Goal: Information Seeking & Learning: Learn about a topic

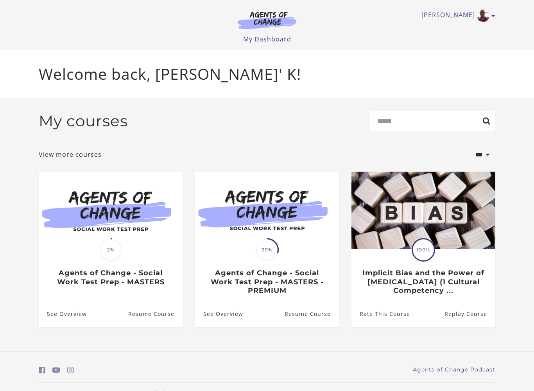
click at [310, 322] on link "Resume Course" at bounding box center [311, 313] width 54 height 25
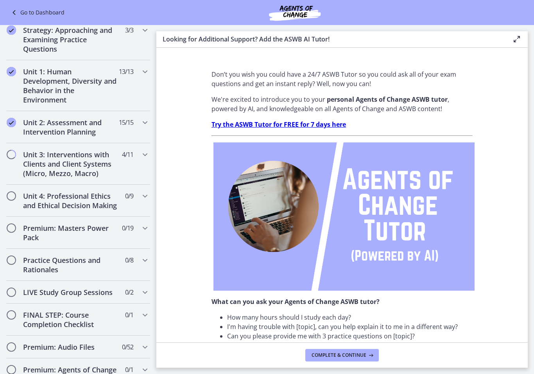
scroll to position [461, 0]
click at [35, 156] on h2 "Unit 3: Interventions with Clients and Client Systems (Micro, Mezzo, Macro)" at bounding box center [70, 163] width 95 height 28
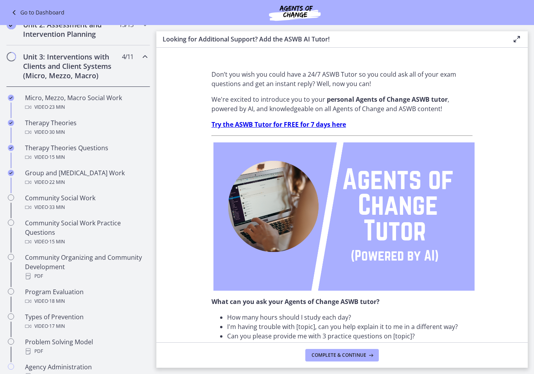
scroll to position [243, 0]
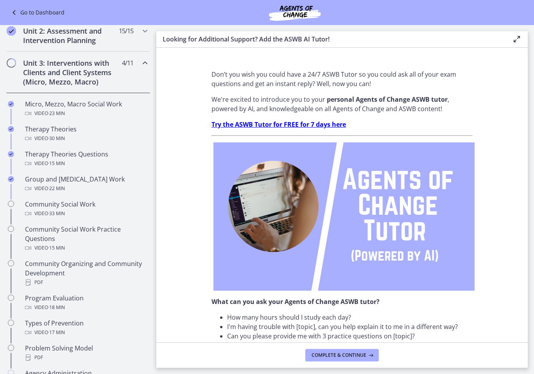
click at [42, 202] on div "Community Social Work Video · 33 min" at bounding box center [86, 208] width 122 height 19
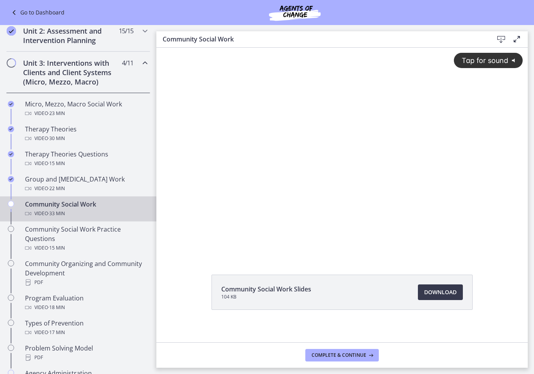
click at [479, 58] on span "Tap for sound" at bounding box center [481, 60] width 54 height 8
click at [442, 295] on span "Download Opens in a new window" at bounding box center [440, 291] width 32 height 9
click at [322, 194] on div at bounding box center [341, 152] width 371 height 209
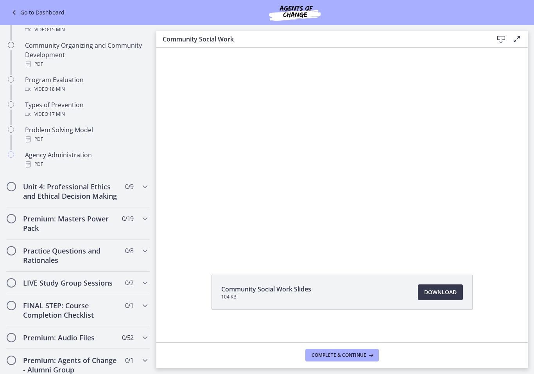
scroll to position [459, 0]
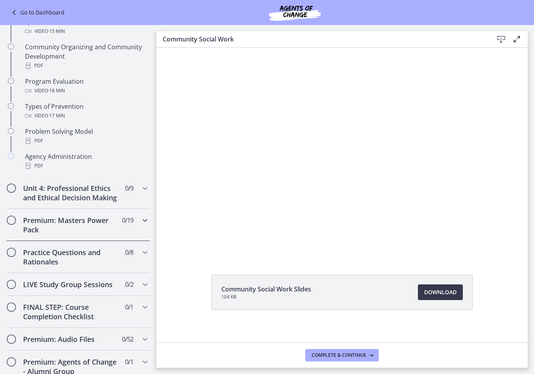
click at [50, 221] on h2 "Premium: Masters Power Pack" at bounding box center [70, 224] width 95 height 19
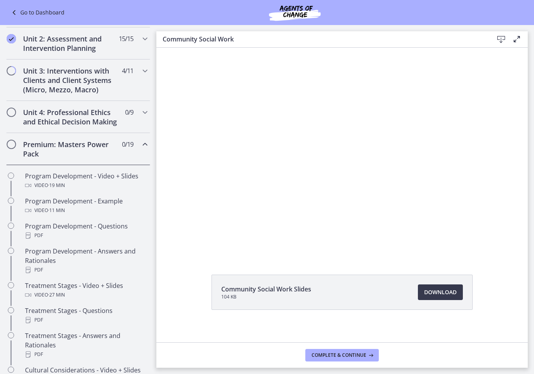
scroll to position [235, 0]
click at [60, 145] on h2 "Premium: Masters Power Pack" at bounding box center [70, 148] width 95 height 19
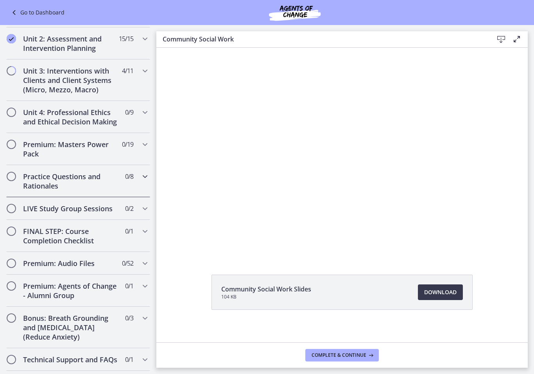
click at [62, 177] on h2 "Practice Questions and Rationales" at bounding box center [70, 181] width 95 height 19
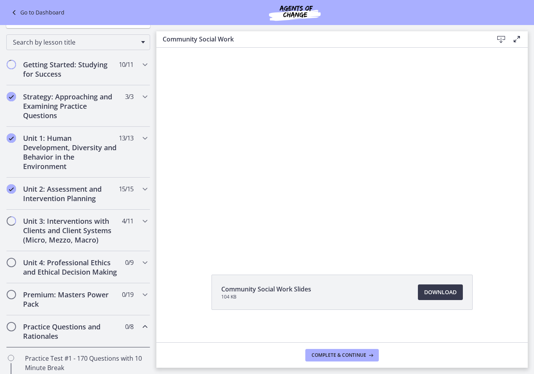
scroll to position [86, 0]
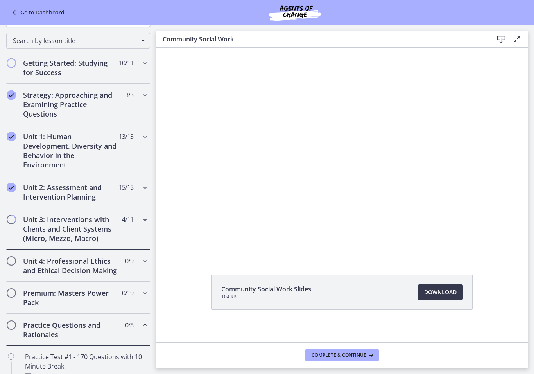
click at [60, 221] on h2 "Unit 3: Interventions with Clients and Client Systems (Micro, Mezzo, Macro)" at bounding box center [70, 229] width 95 height 28
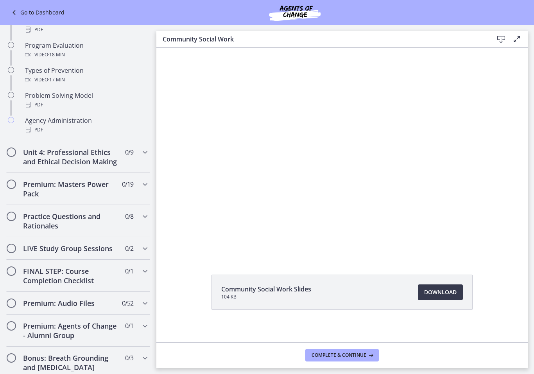
scroll to position [485, 0]
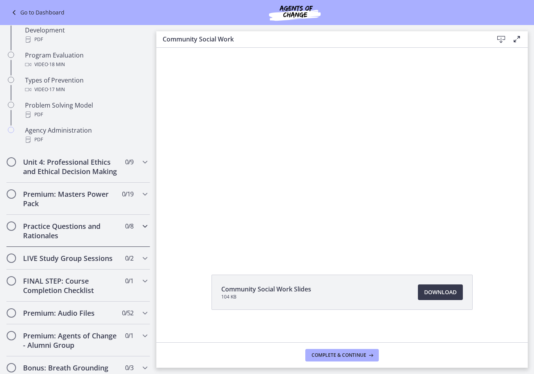
click at [125, 226] on span "0 / 8 Completed" at bounding box center [129, 225] width 8 height 9
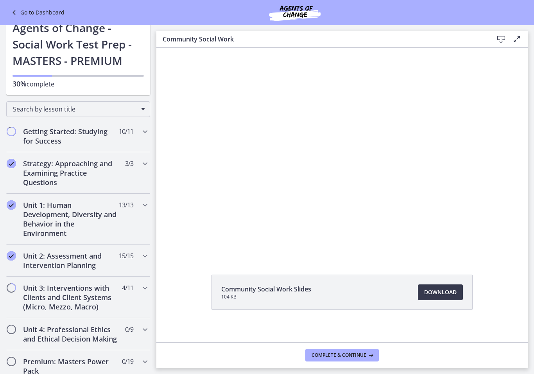
scroll to position [49, 0]
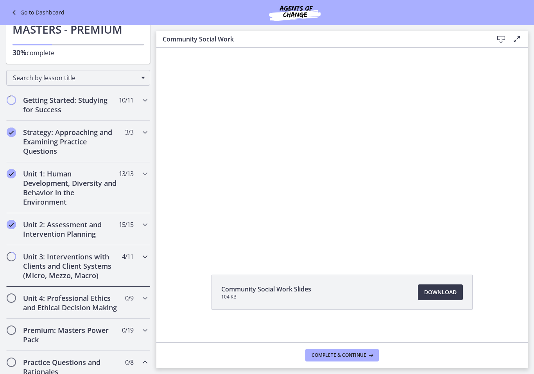
click at [88, 263] on h2 "Unit 3: Interventions with Clients and Client Systems (Micro, Mezzo, Macro)" at bounding box center [70, 266] width 95 height 28
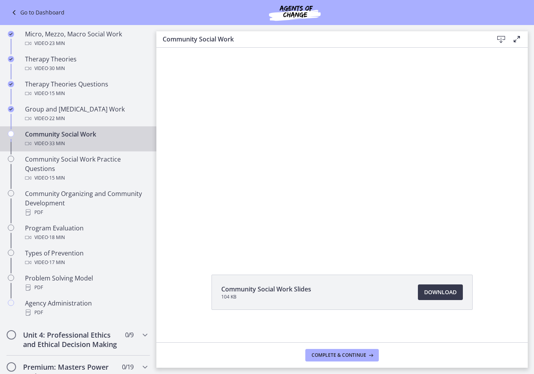
scroll to position [307, 0]
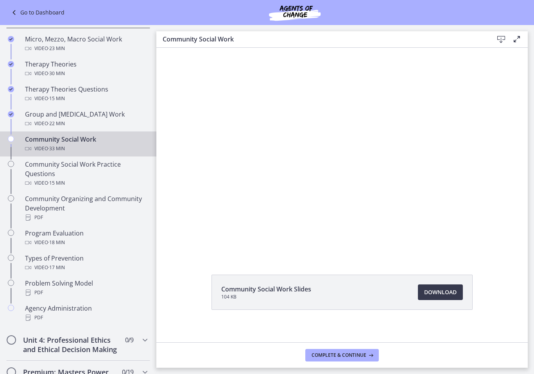
click at [395, 202] on div at bounding box center [341, 152] width 371 height 209
click at [328, 154] on div at bounding box center [341, 152] width 371 height 209
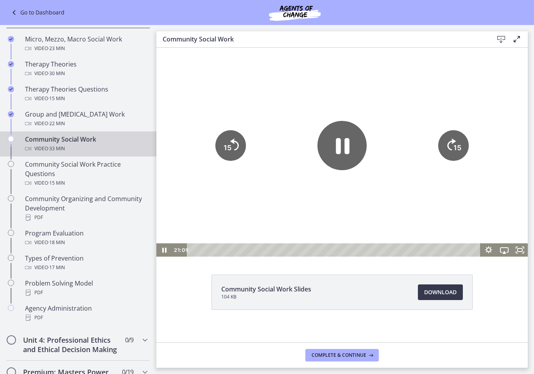
click at [348, 152] on icon "Pause" at bounding box center [343, 146] width 14 height 16
